Goal: Transaction & Acquisition: Purchase product/service

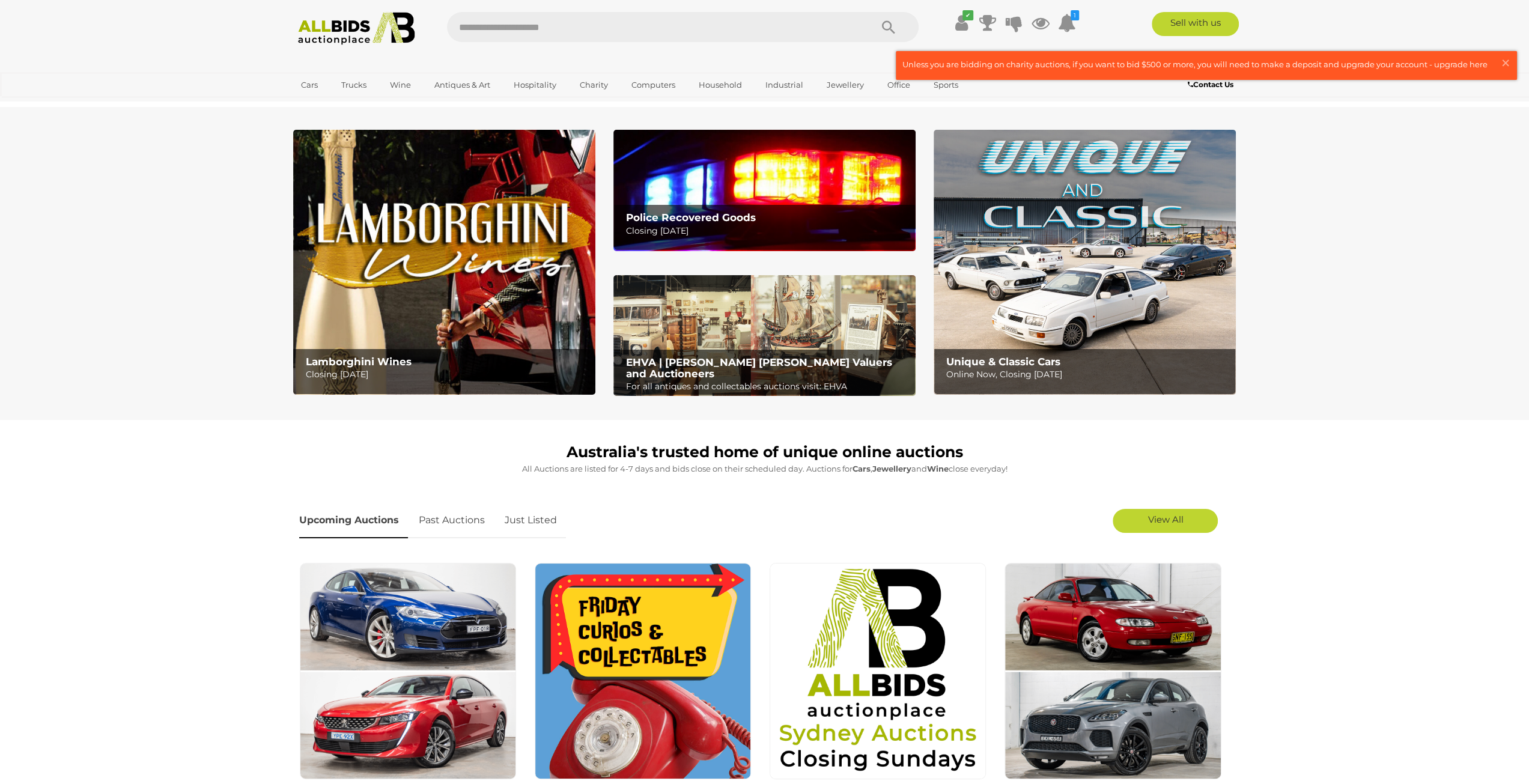
click at [755, 26] on input "text" at bounding box center [653, 27] width 412 height 30
type input "**********"
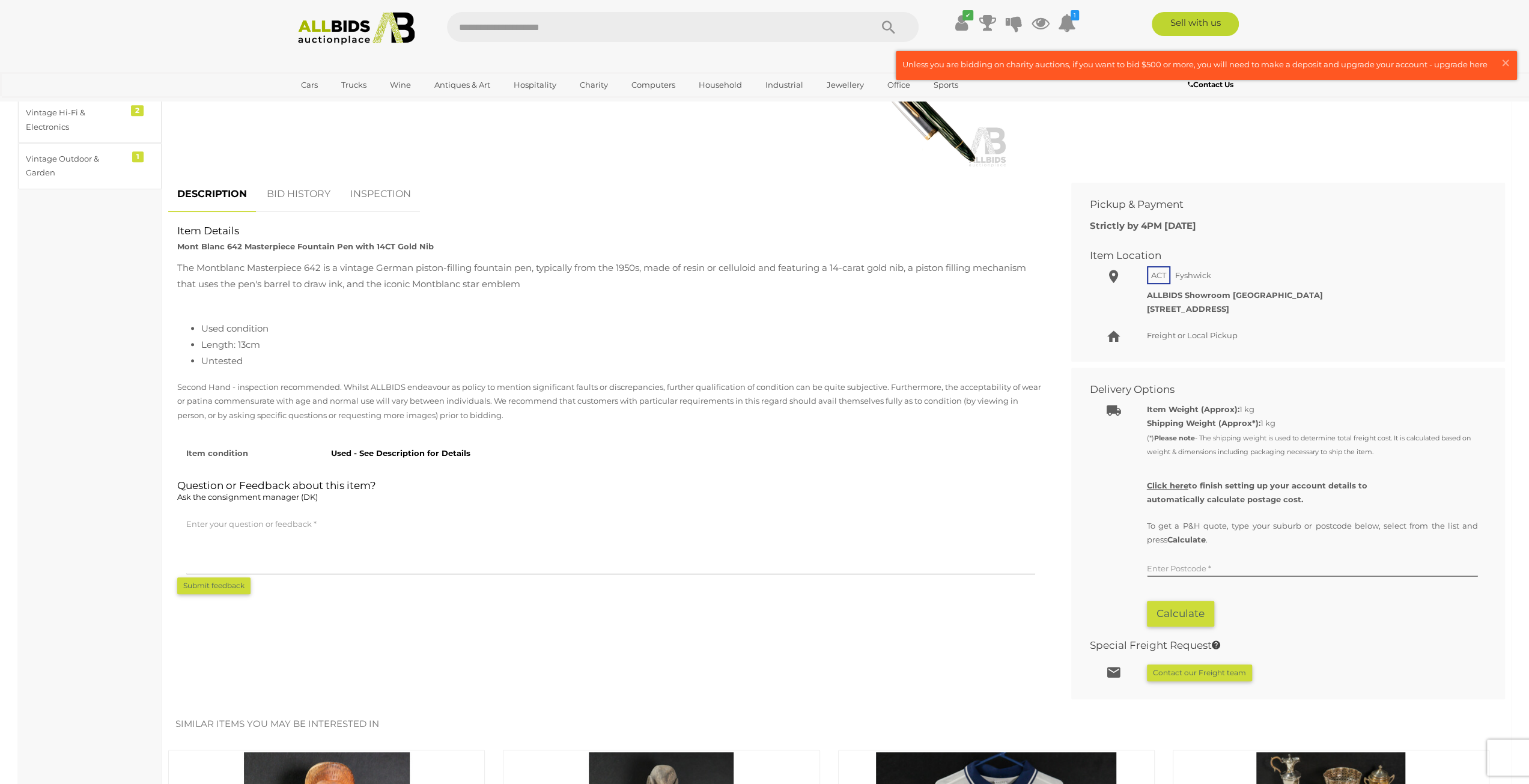
scroll to position [513, 0]
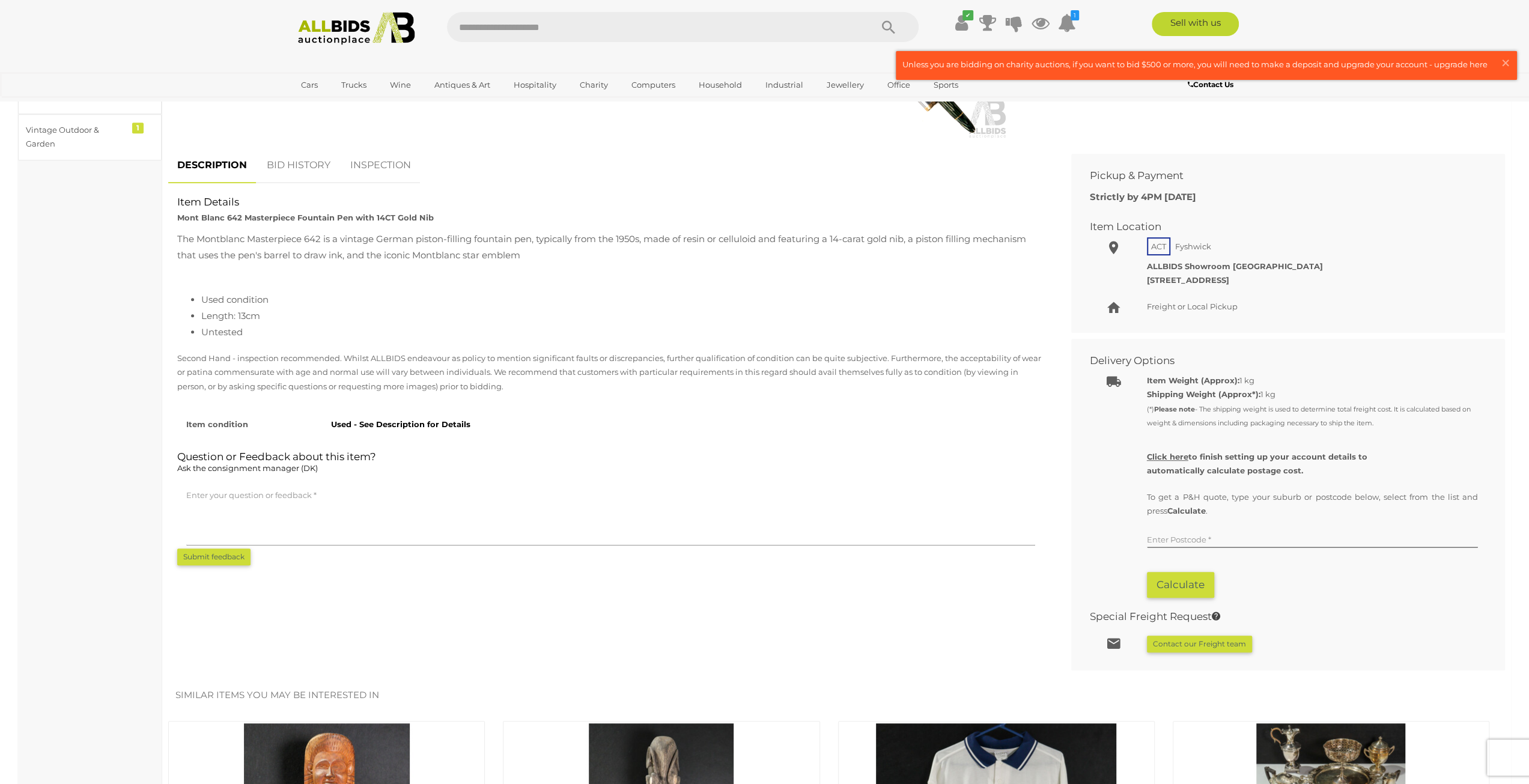
click at [308, 171] on link "BID HISTORY" at bounding box center [299, 165] width 82 height 35
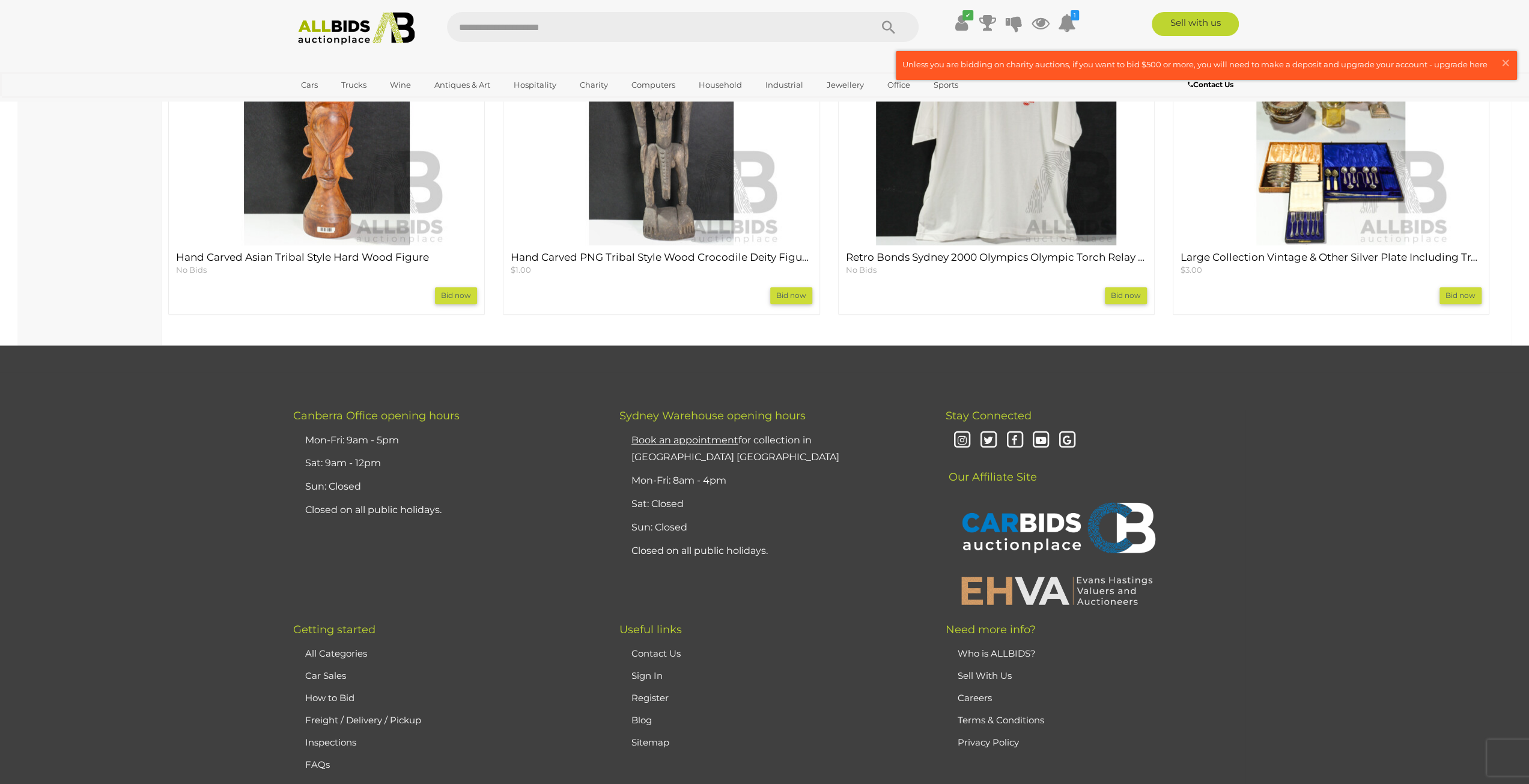
scroll to position [1344, 0]
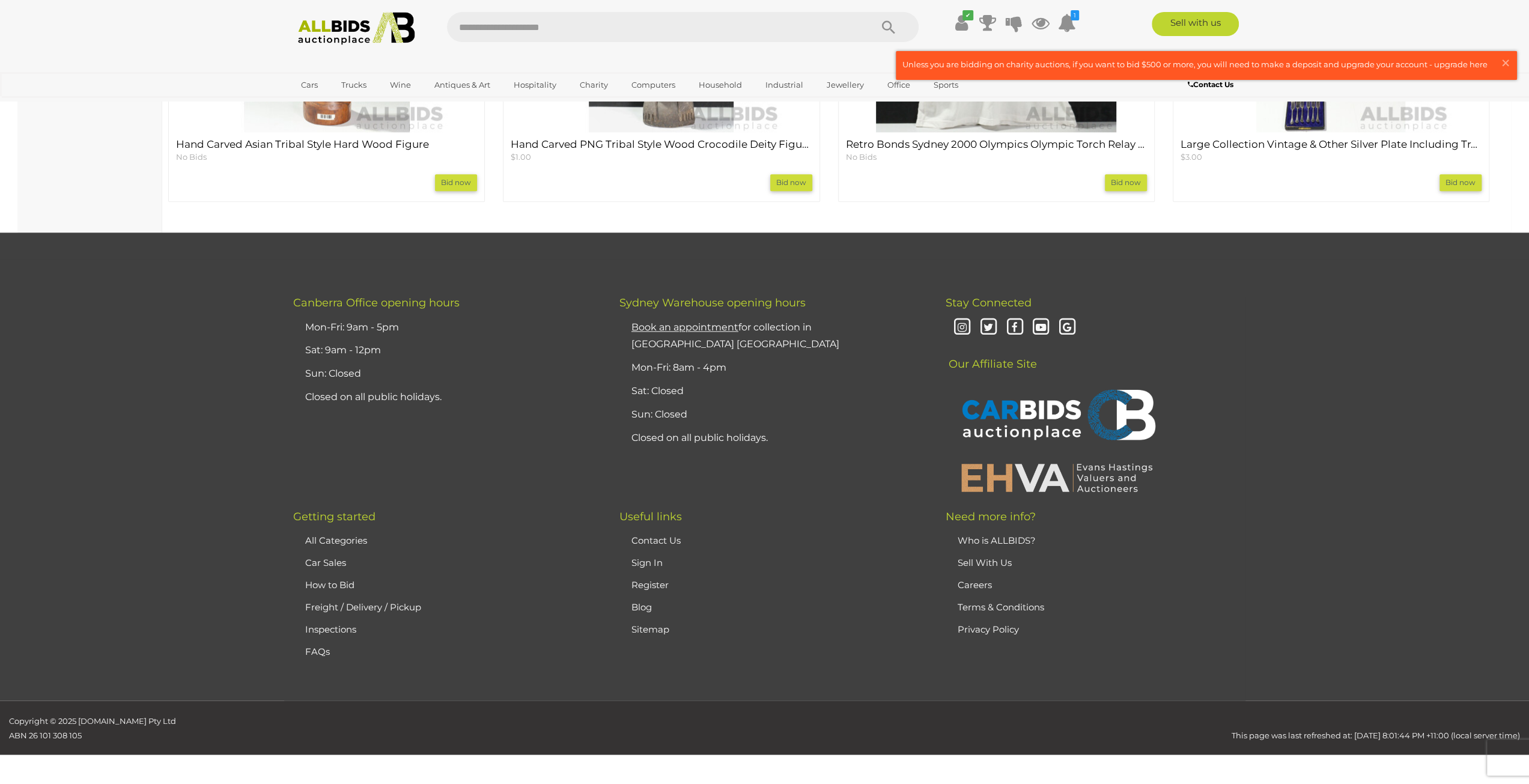
click at [323, 654] on link "FAQs" at bounding box center [317, 651] width 25 height 11
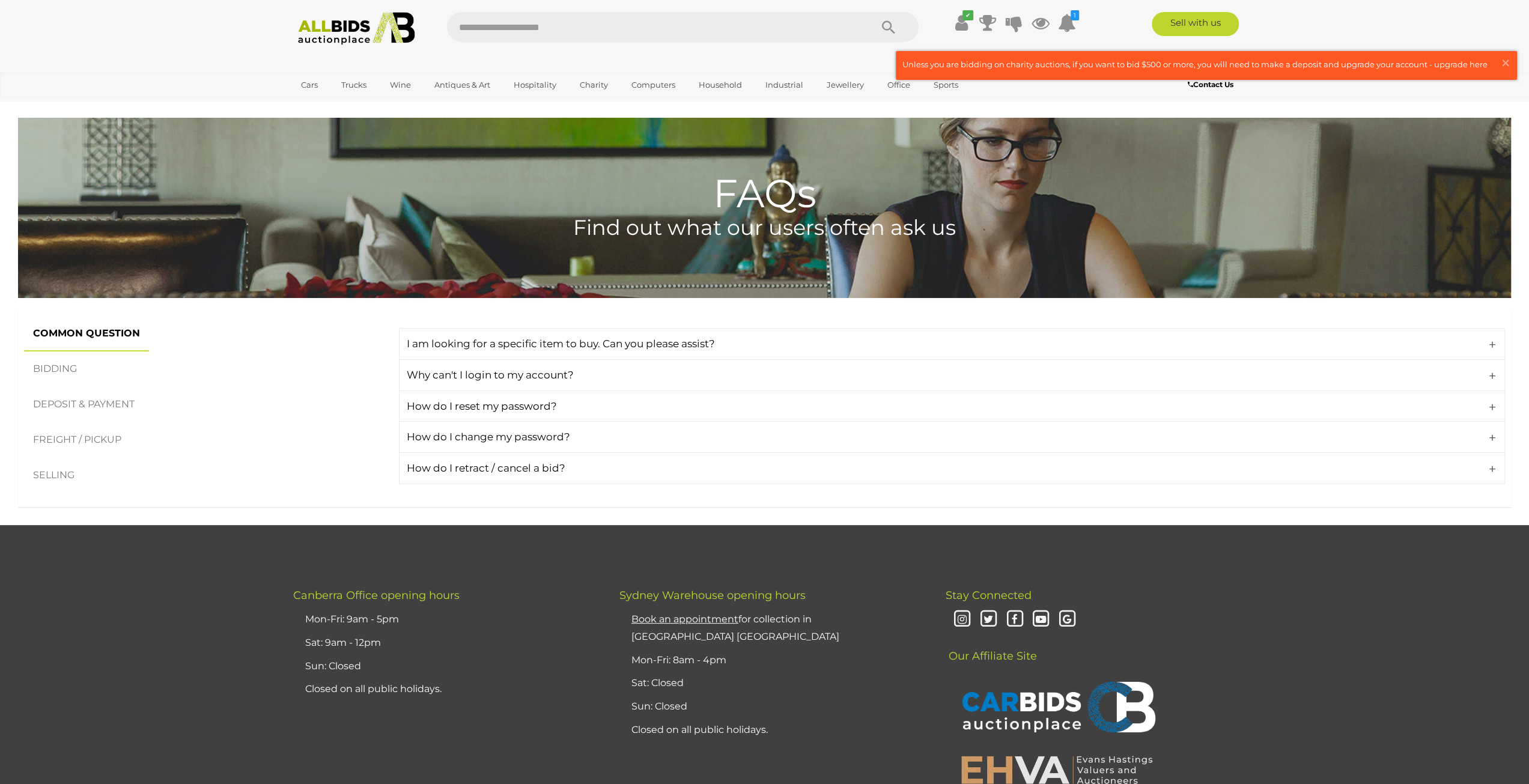
click at [71, 366] on link "BIDDING" at bounding box center [55, 369] width 62 height 35
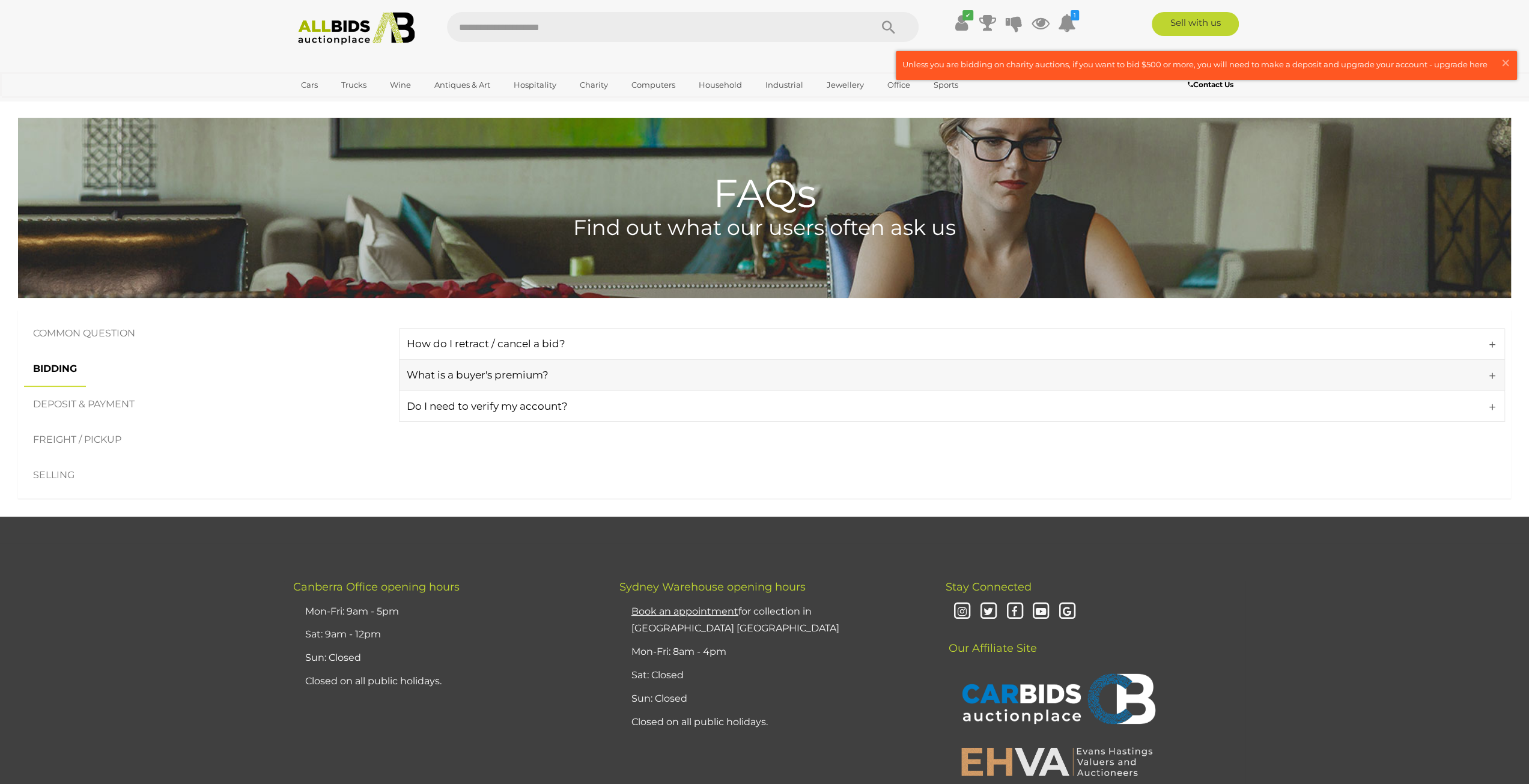
click at [506, 378] on h4 "What is a buyer's premium?" at bounding box center [950, 375] width 1086 height 11
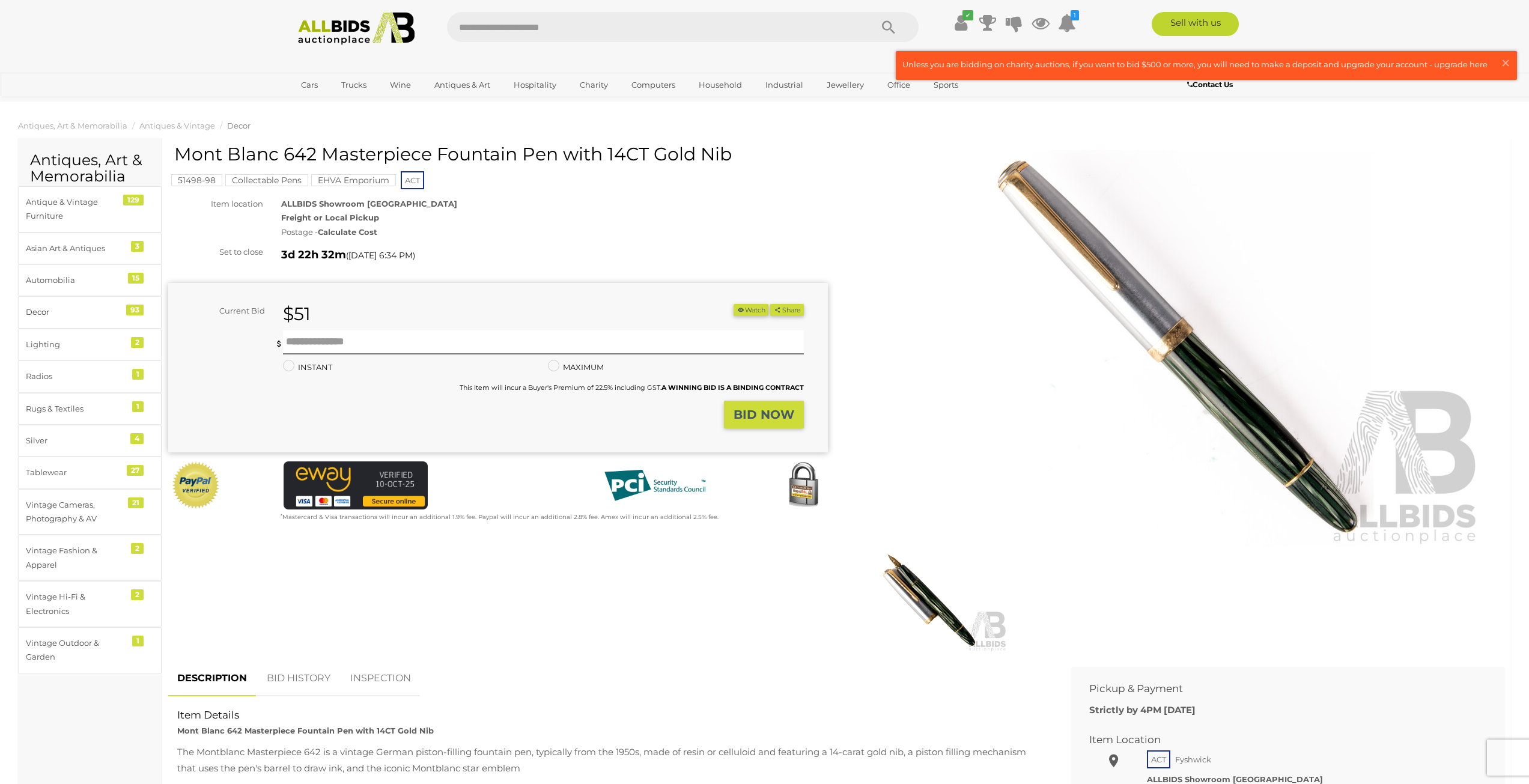
scroll to position [1344, 0]
click at [1107, 297] on img at bounding box center [1175, 348] width 615 height 396
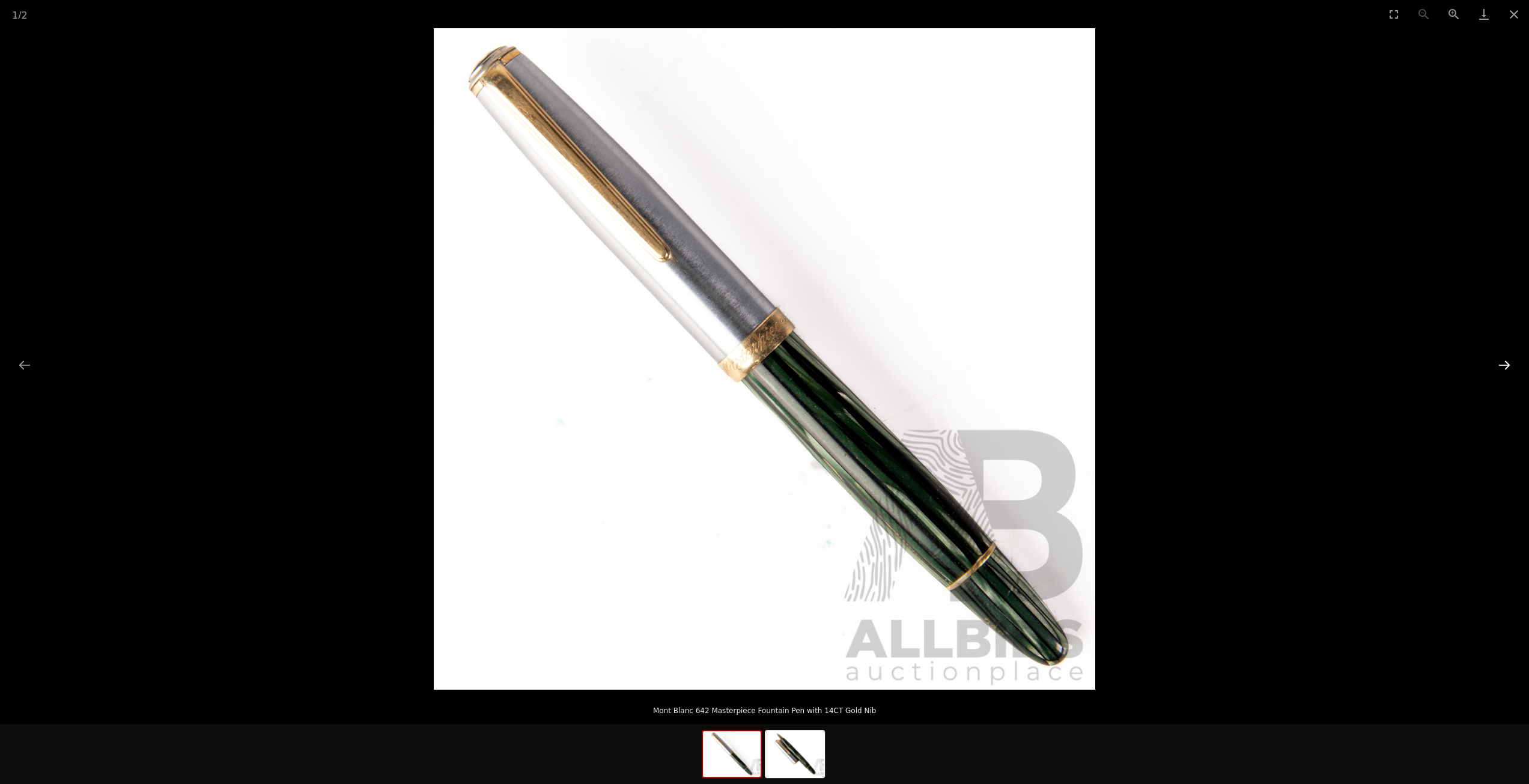
click at [1513, 371] on button "Next slide" at bounding box center [1504, 364] width 25 height 23
